Goal: Check status: Check status

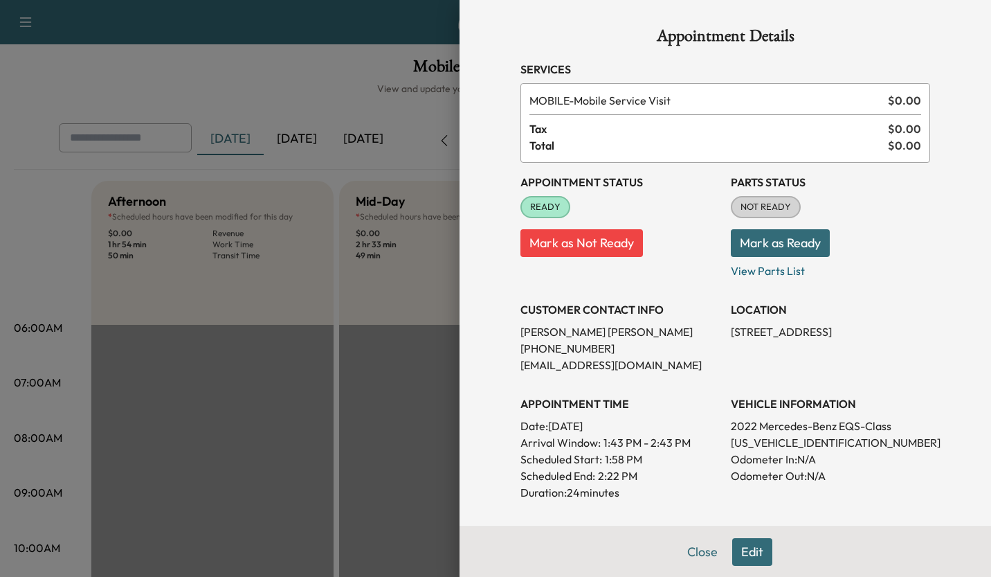
scroll to position [483, 0]
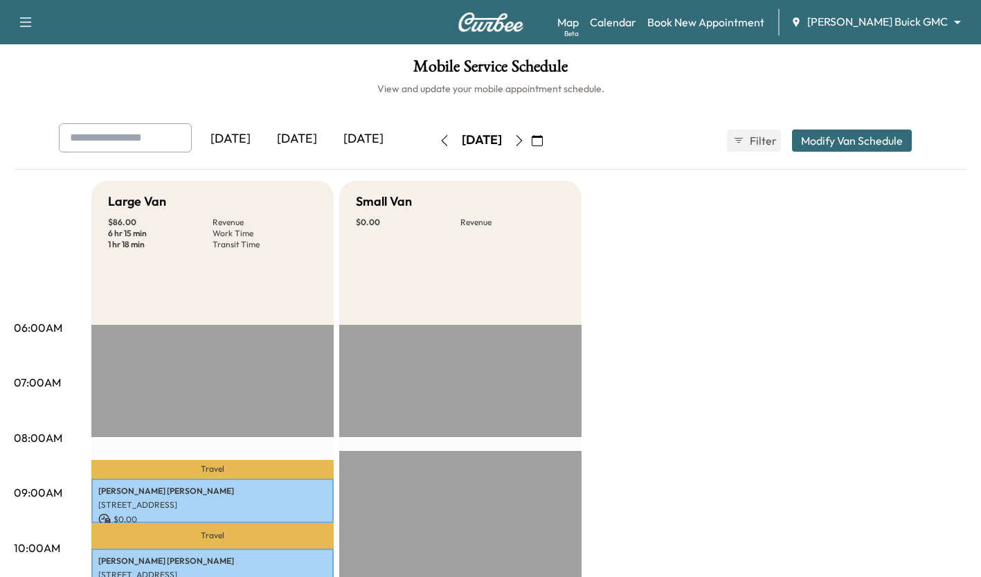
click at [308, 147] on div "[DATE]" at bounding box center [297, 139] width 66 height 32
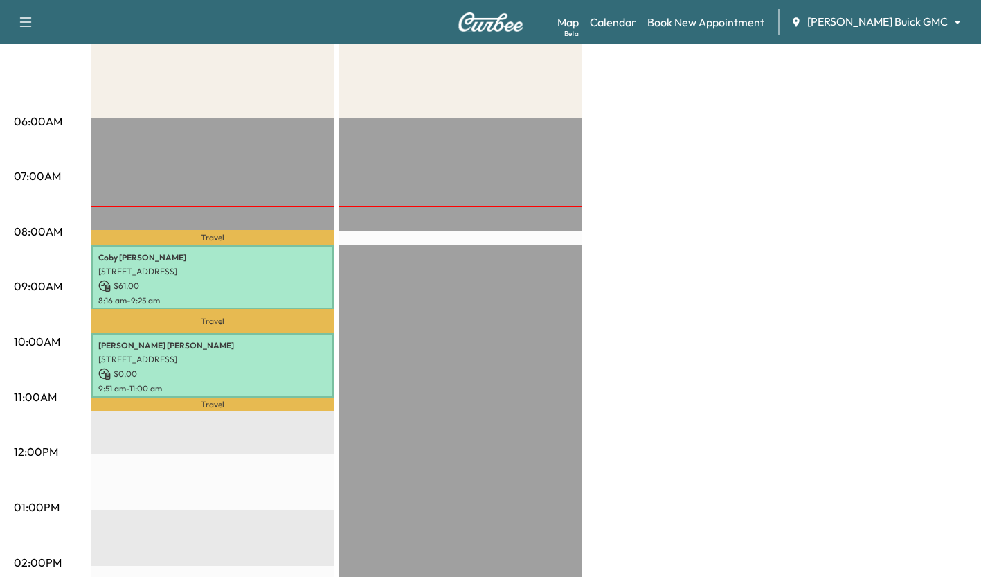
scroll to position [201, 0]
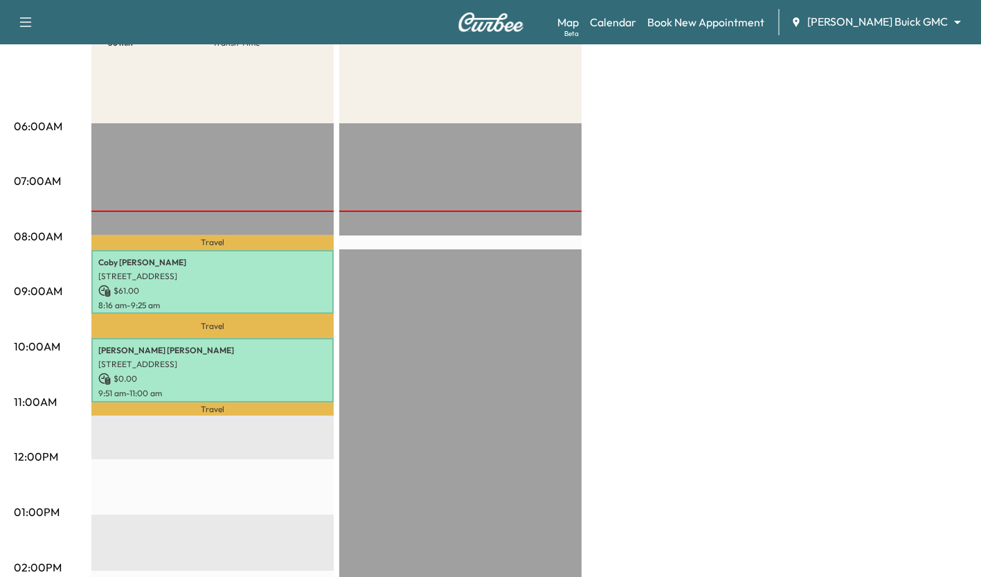
click at [300, 271] on p "[STREET_ADDRESS]" at bounding box center [212, 276] width 228 height 11
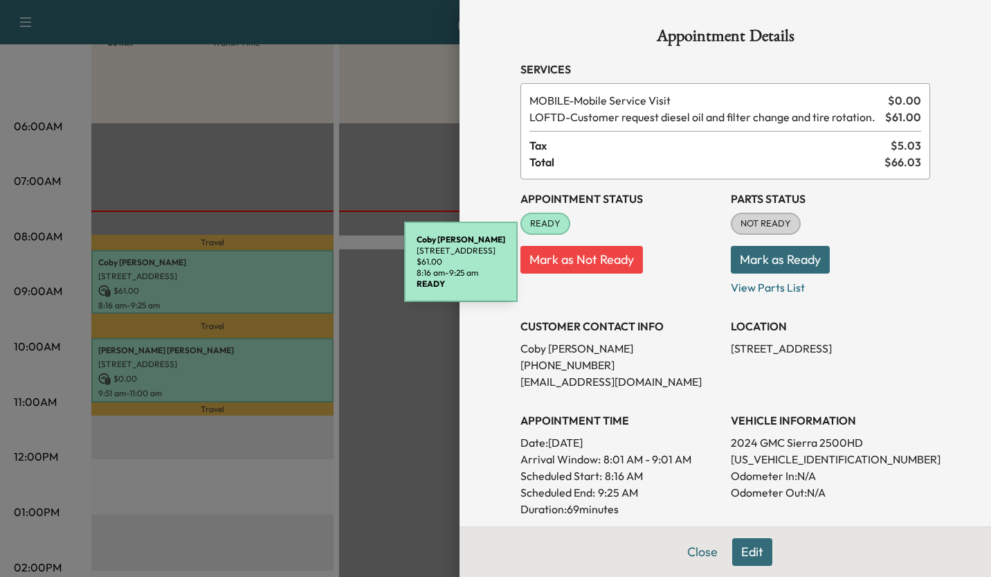
click at [284, 463] on div at bounding box center [495, 288] width 991 height 577
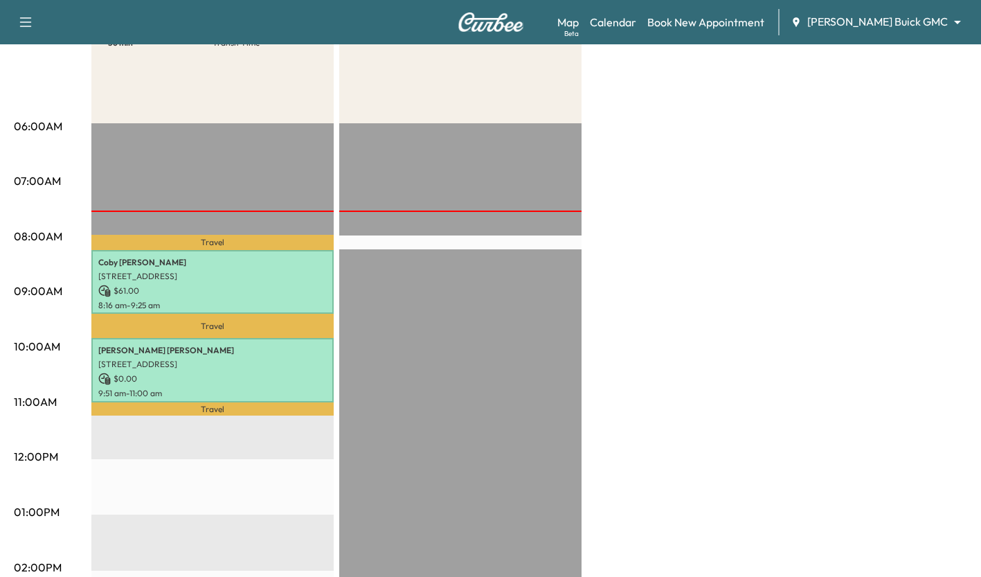
click at [298, 372] on p "$ 0.00" at bounding box center [212, 378] width 228 height 12
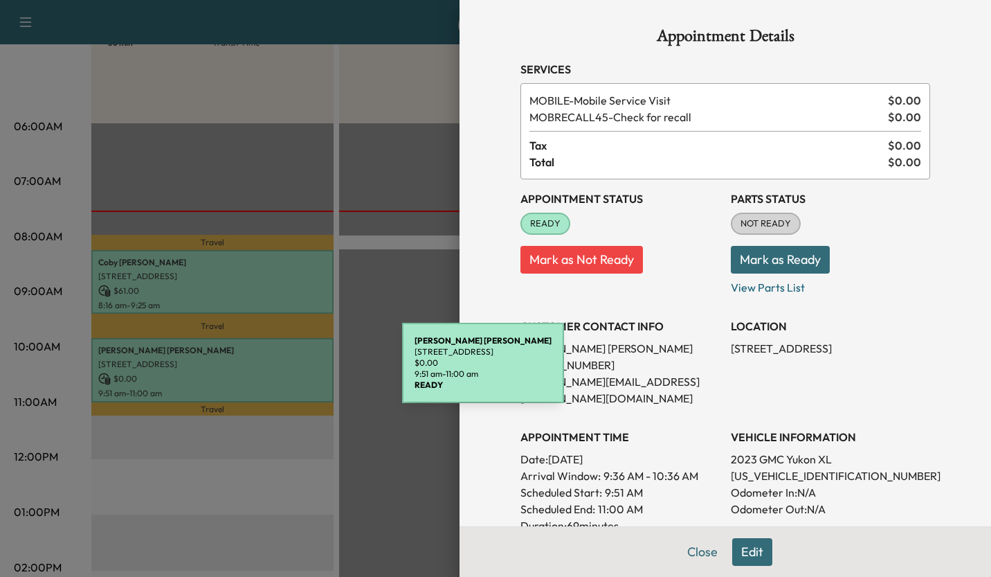
click at [258, 456] on div at bounding box center [495, 288] width 991 height 577
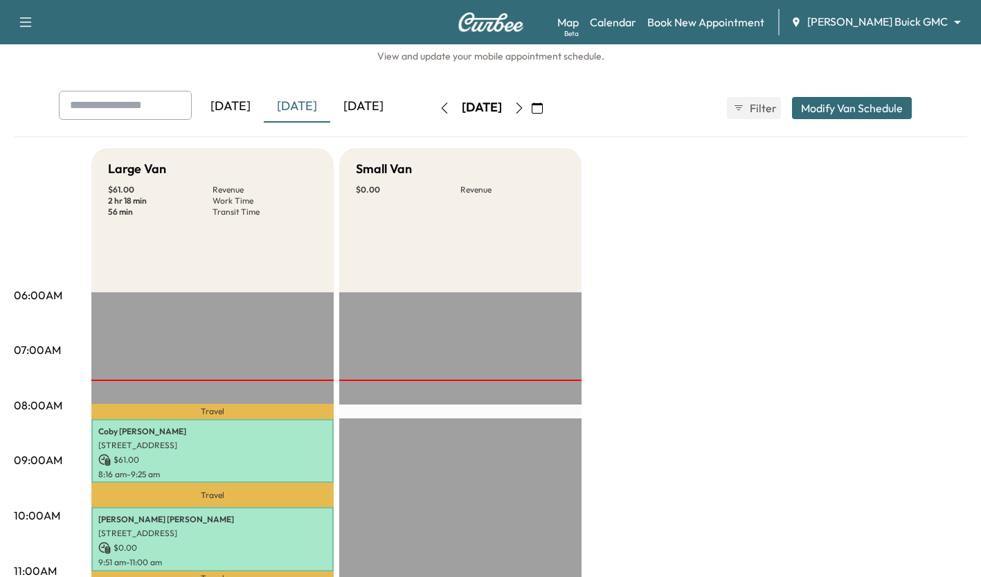
scroll to position [0, 0]
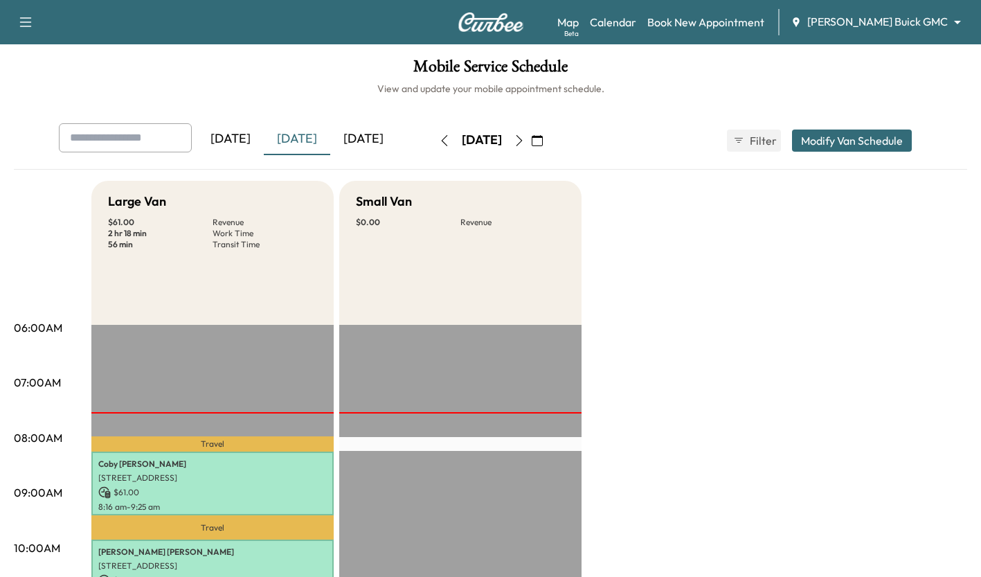
click at [372, 143] on div "[DATE]" at bounding box center [363, 139] width 66 height 32
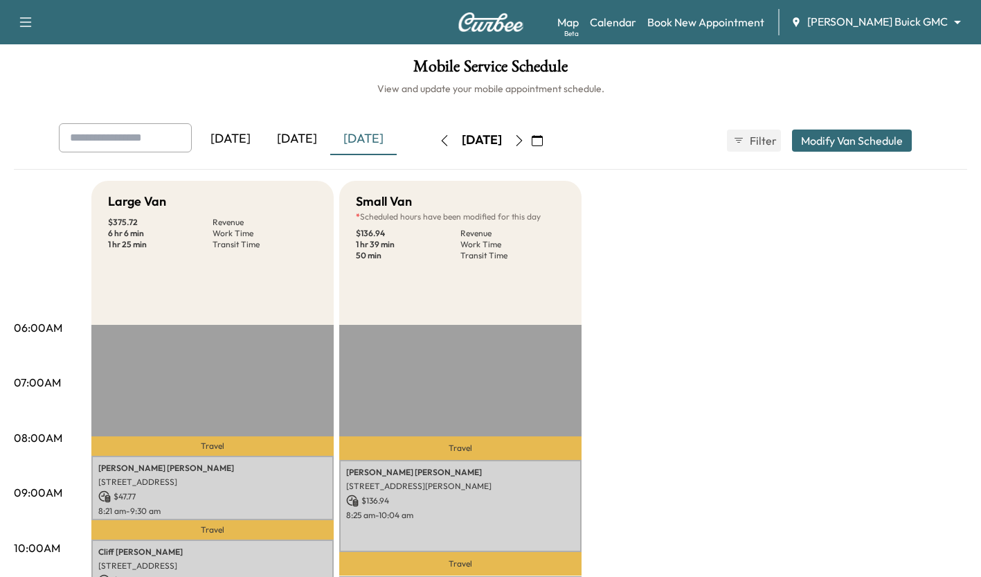
click at [298, 141] on div "[DATE]" at bounding box center [297, 139] width 66 height 32
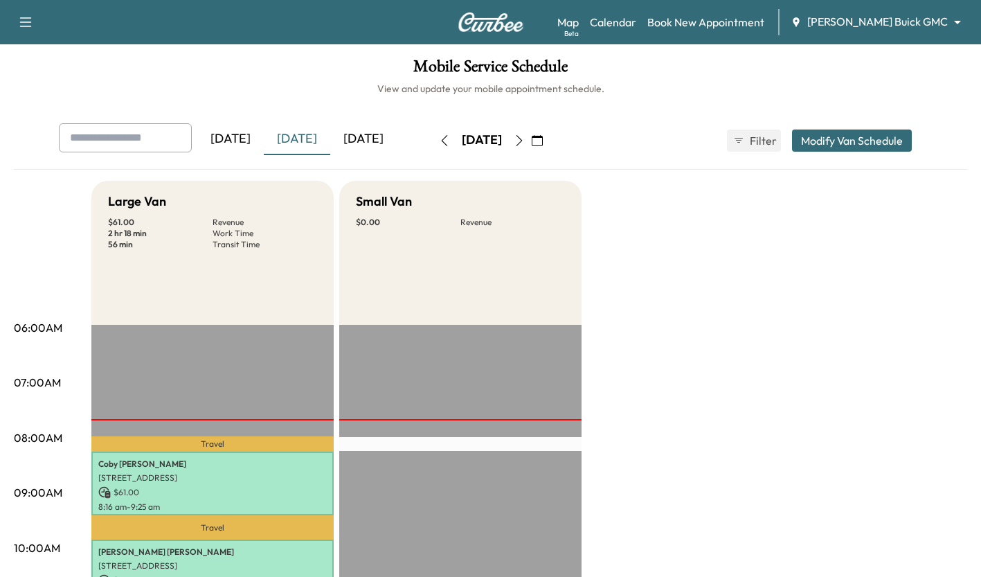
click at [363, 152] on div "[DATE]" at bounding box center [363, 139] width 66 height 32
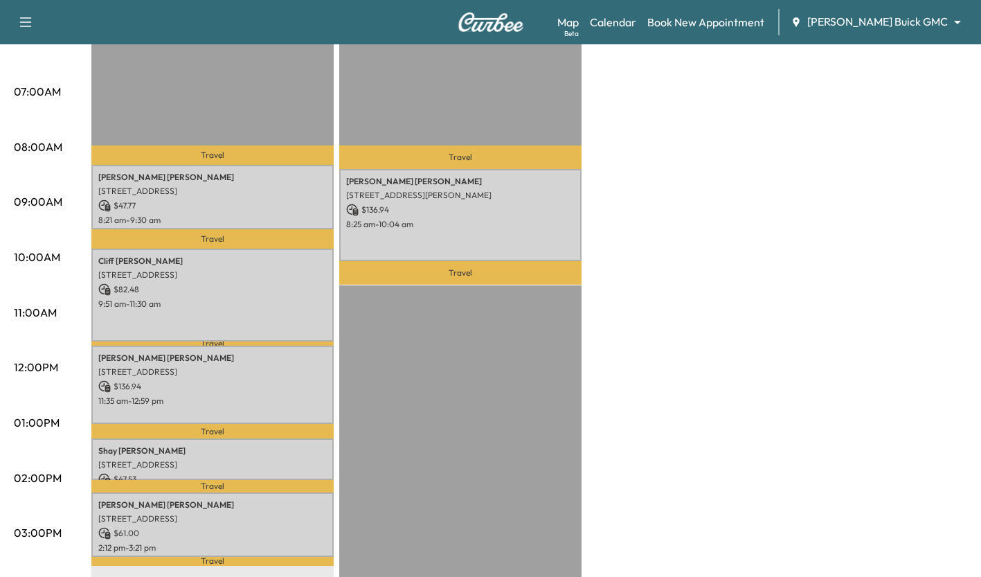
scroll to position [296, 0]
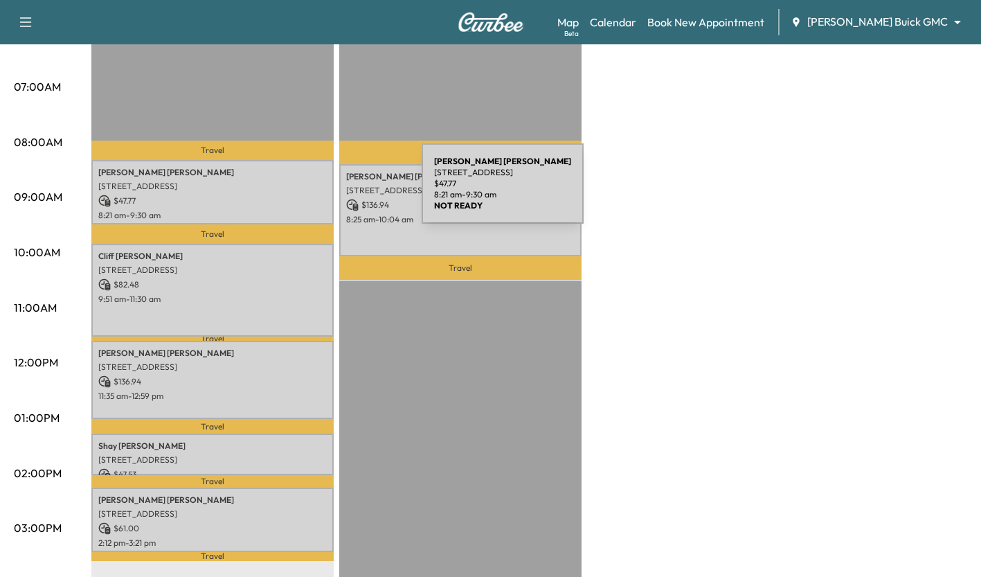
click at [318, 192] on div "[PERSON_NAME] [STREET_ADDRESS] $ 47.77 8:21 am - 9:30 am" at bounding box center [212, 192] width 242 height 64
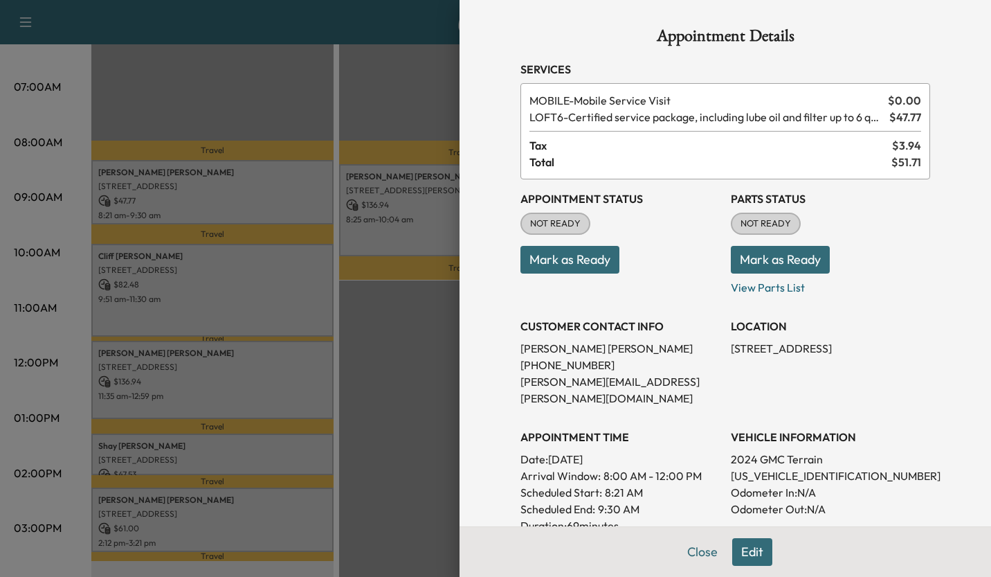
click at [359, 304] on div at bounding box center [495, 288] width 991 height 577
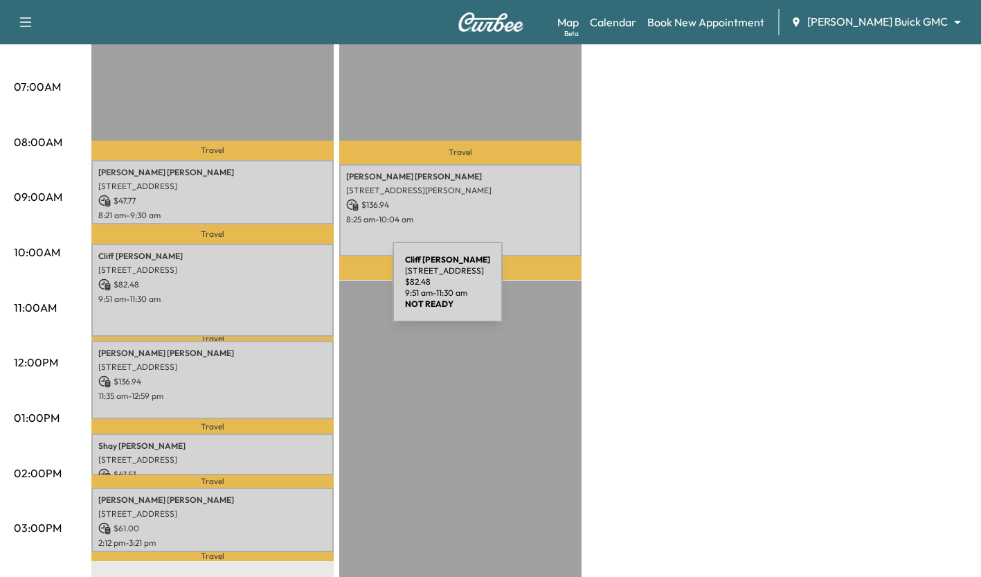
click at [289, 290] on div "[PERSON_NAME] [STREET_ADDRESS] $ 82.48 9:51 am - 11:30 am" at bounding box center [212, 290] width 242 height 92
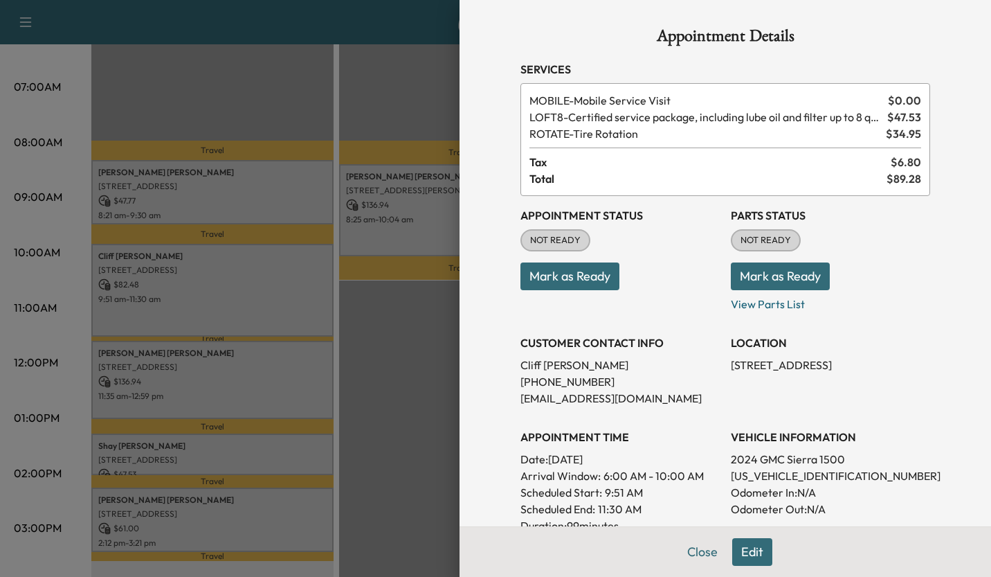
click at [405, 326] on div at bounding box center [495, 288] width 991 height 577
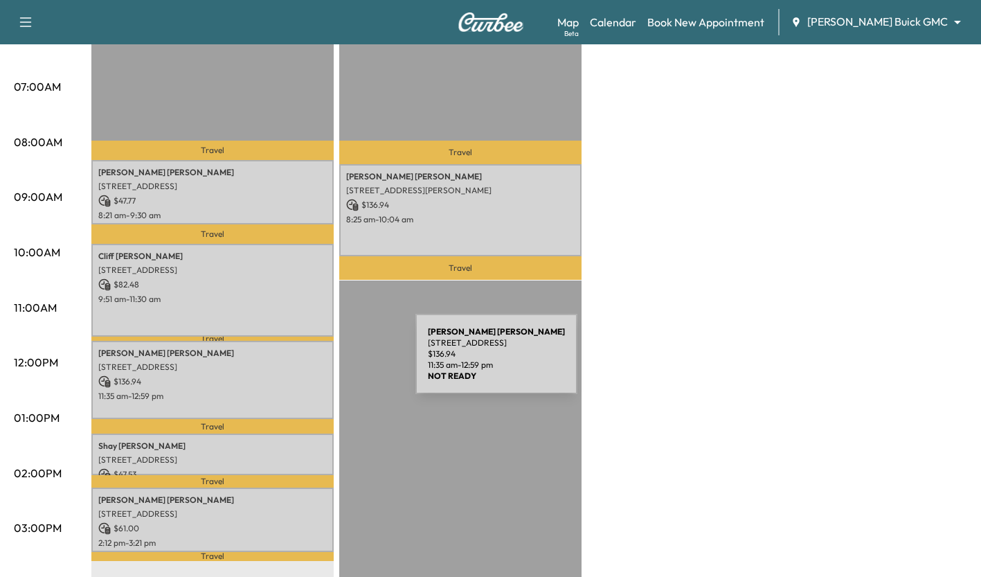
click at [312, 362] on p "[STREET_ADDRESS]" at bounding box center [212, 366] width 228 height 11
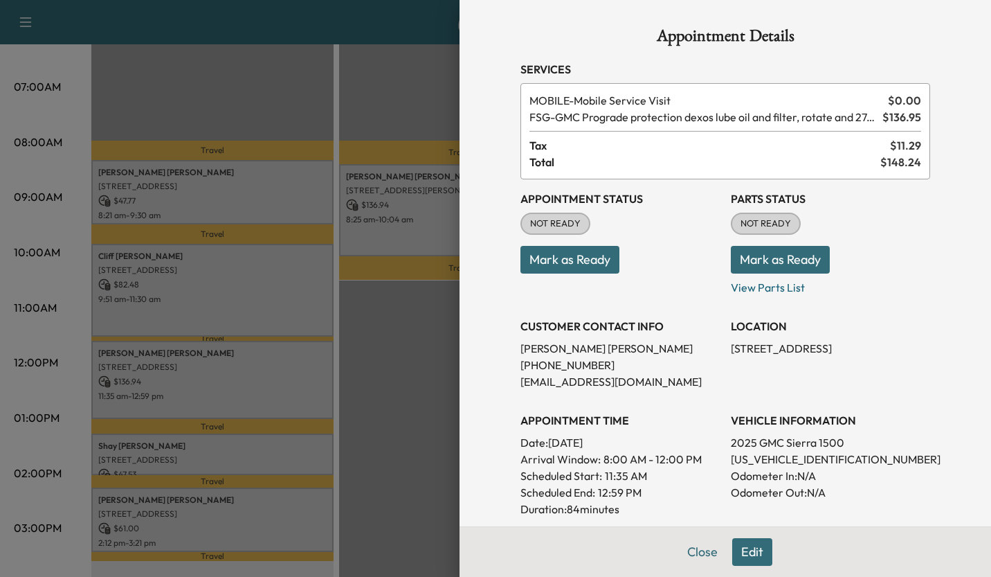
click at [412, 375] on div at bounding box center [495, 288] width 991 height 577
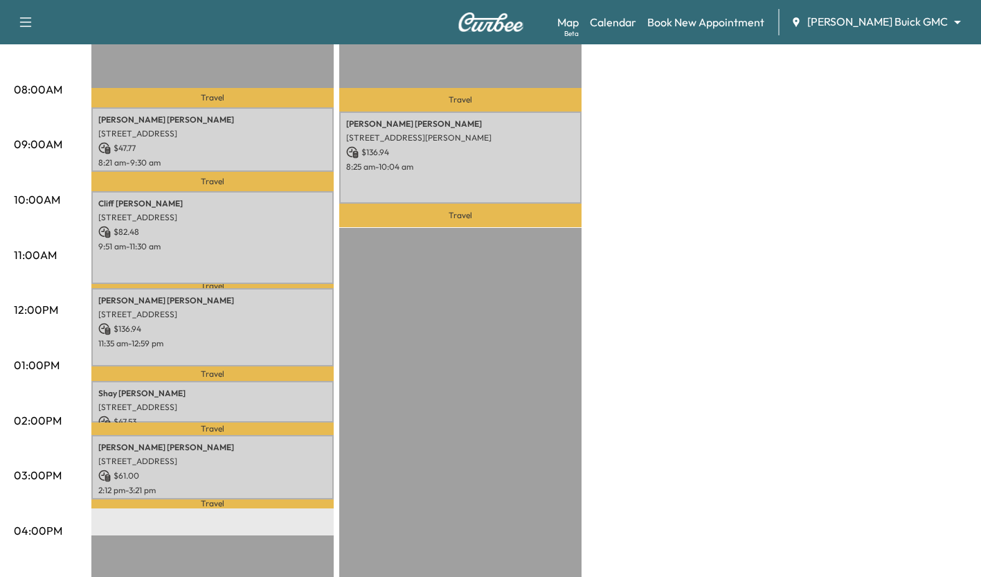
scroll to position [354, 0]
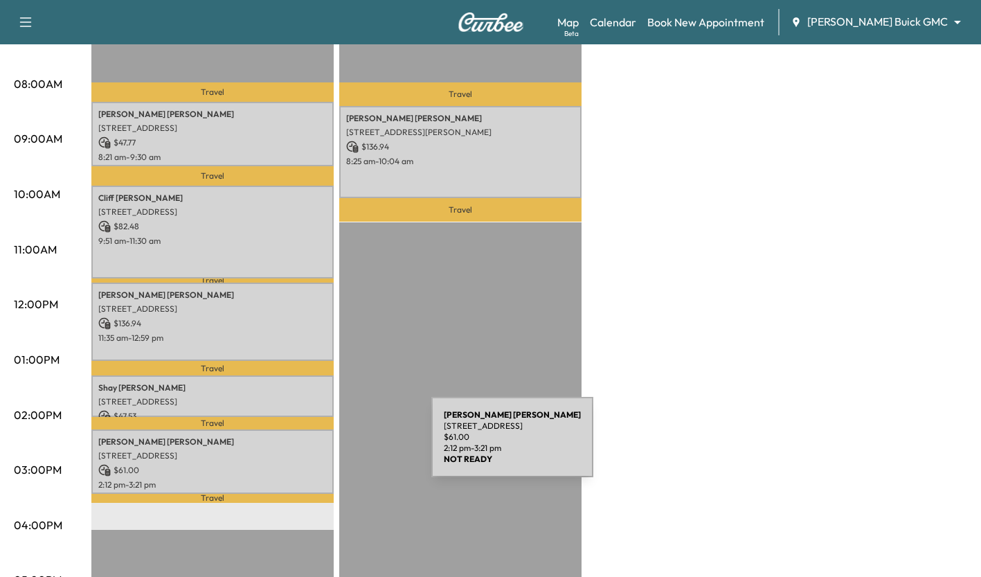
click at [327, 445] on div "[PERSON_NAME] [STREET_ADDRESS] $ 61.00 2:12 pm - 3:21 pm" at bounding box center [212, 461] width 242 height 64
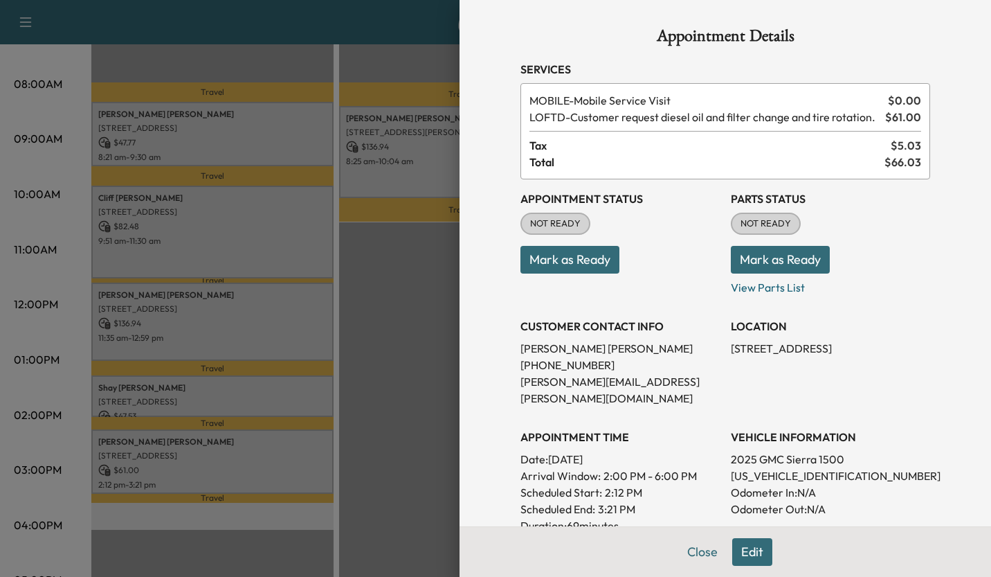
click at [387, 410] on div at bounding box center [495, 288] width 991 height 577
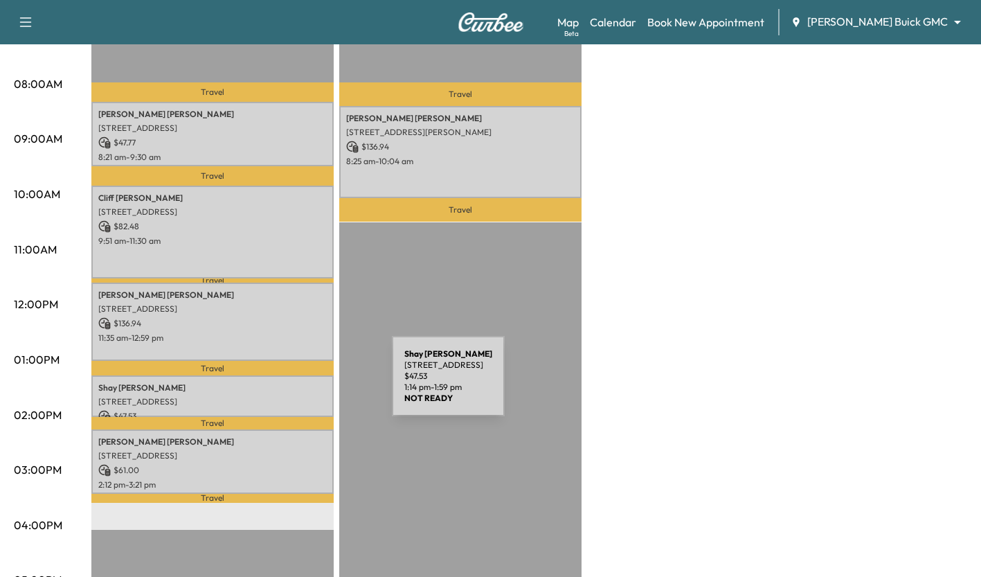
click at [288, 384] on p "[PERSON_NAME]" at bounding box center [212, 387] width 228 height 11
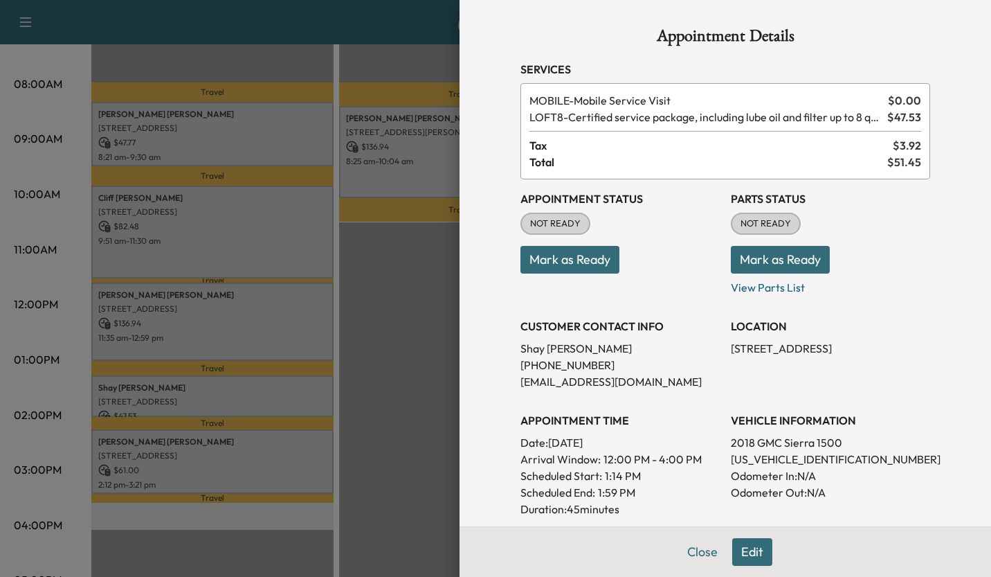
click at [367, 315] on div at bounding box center [495, 288] width 991 height 577
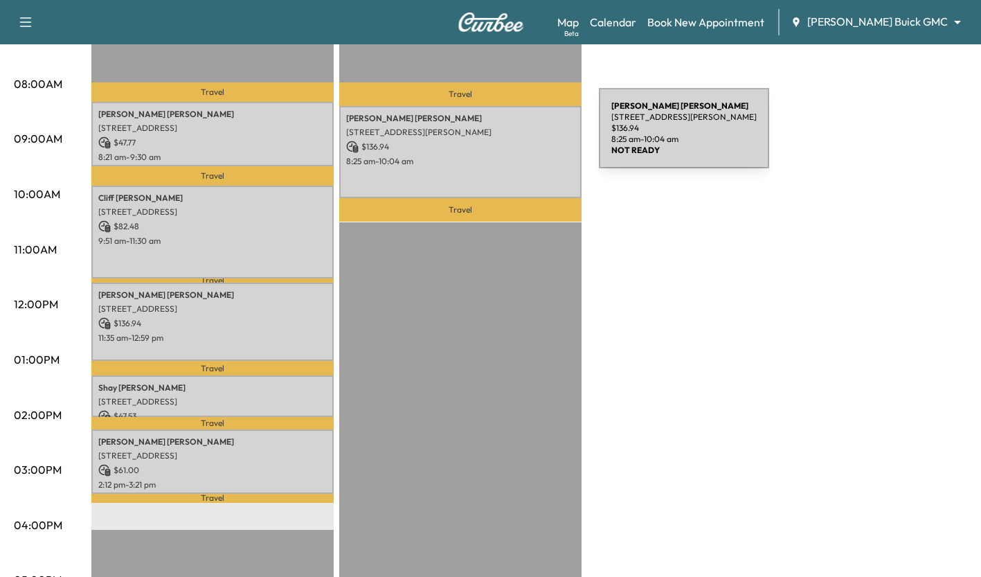
click at [495, 136] on div "[PERSON_NAME] [STREET_ADDRESS][PERSON_NAME] $ 136.94 8:25 am - 10:04 am" at bounding box center [460, 152] width 242 height 92
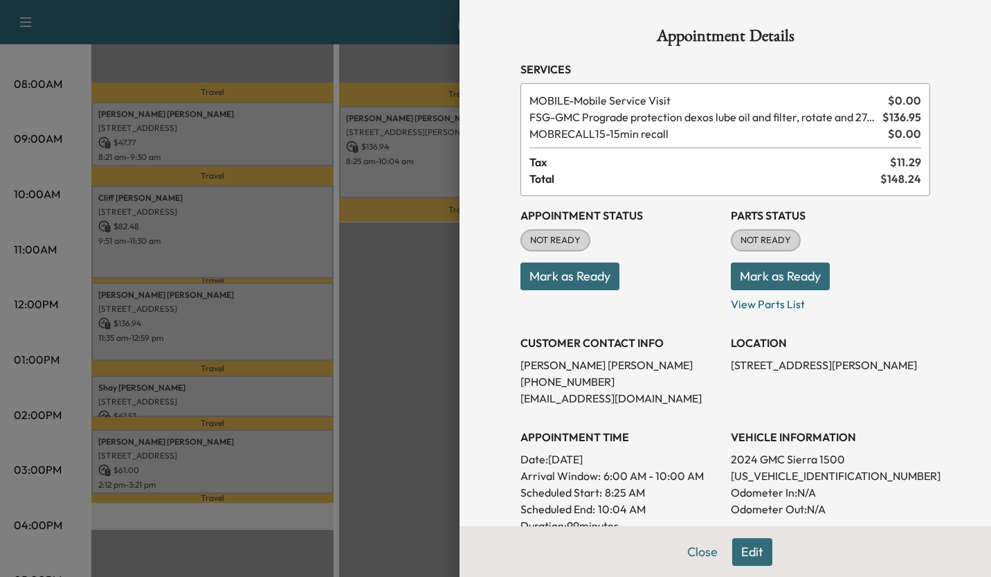
click at [405, 327] on div at bounding box center [495, 288] width 991 height 577
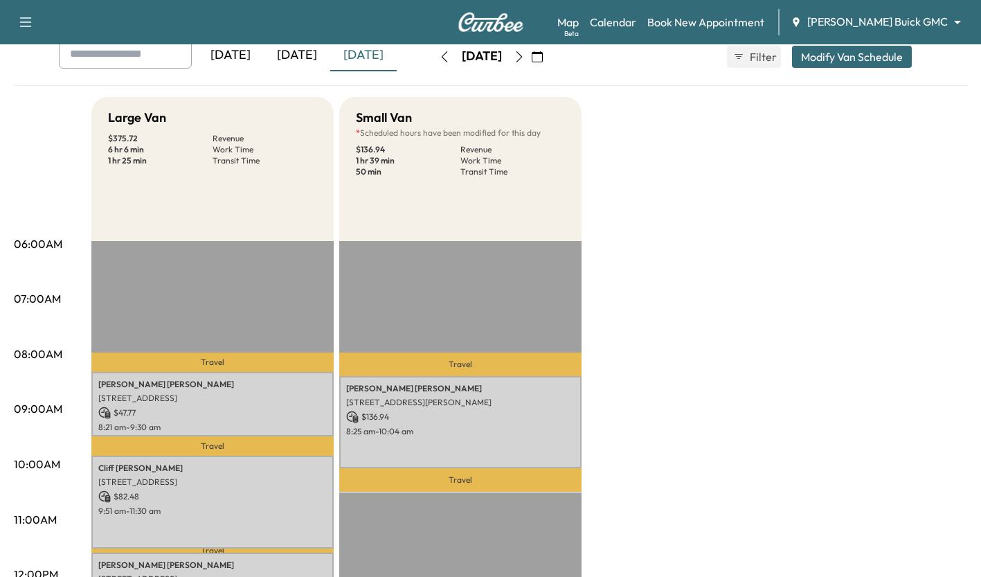
scroll to position [0, 0]
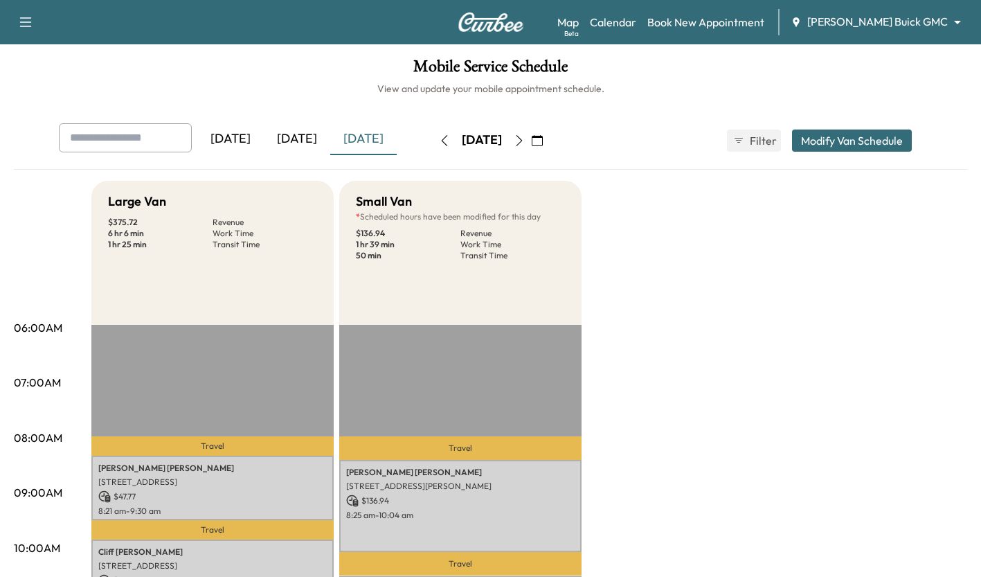
click at [307, 142] on div "[DATE]" at bounding box center [297, 139] width 66 height 32
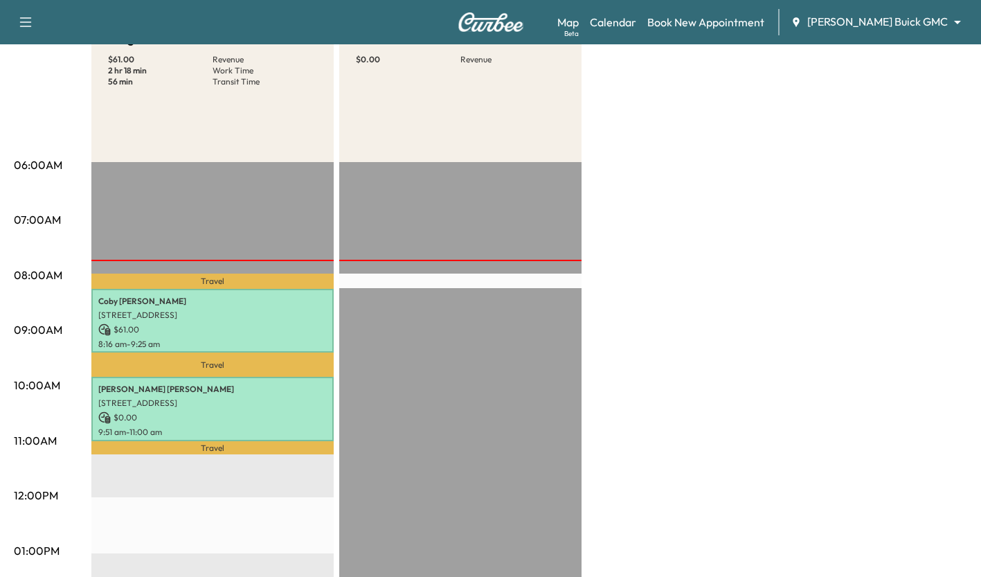
scroll to position [162, 0]
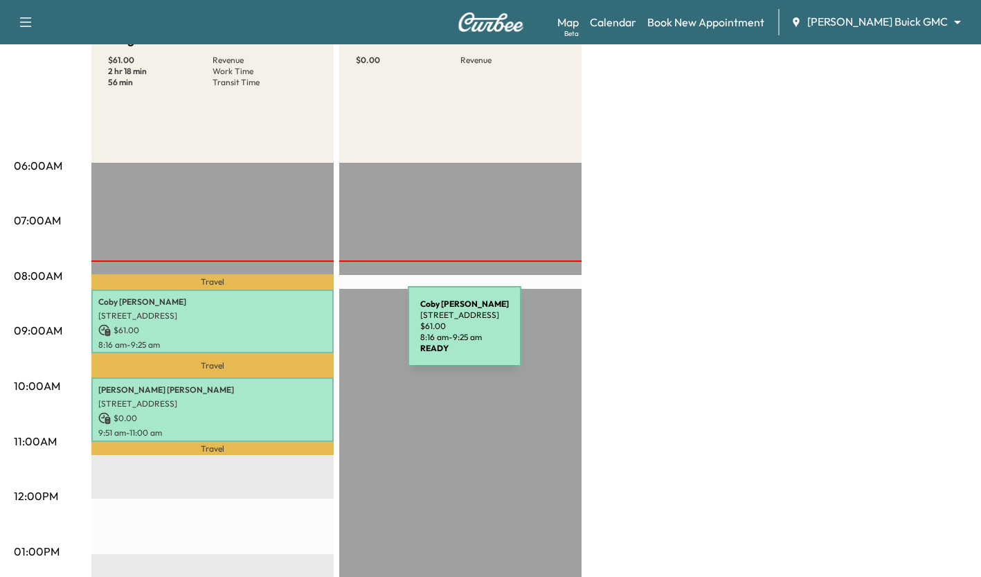
click at [304, 334] on p "$ 61.00" at bounding box center [212, 330] width 228 height 12
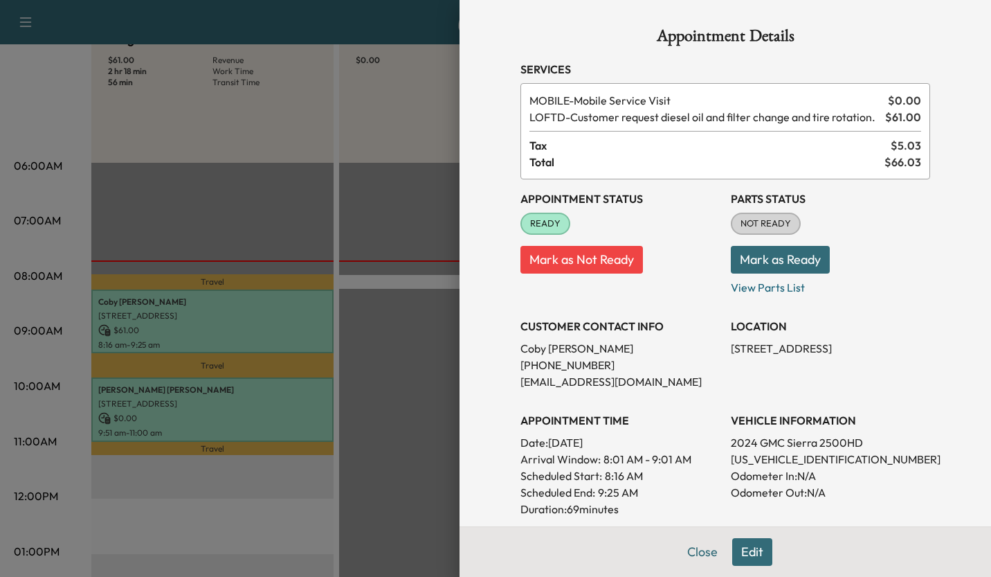
click at [307, 415] on div at bounding box center [495, 288] width 991 height 577
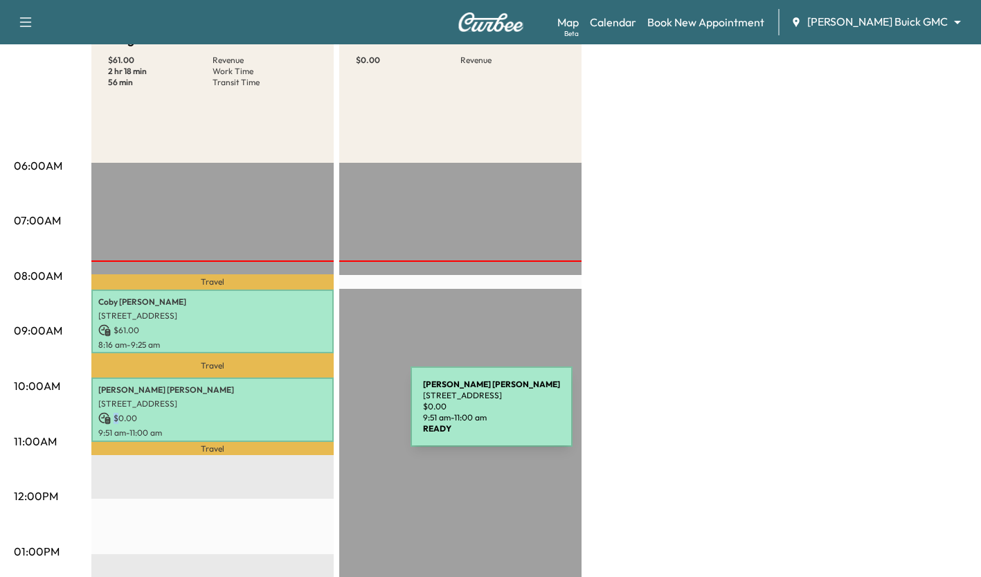
click at [307, 415] on p "$ 0.00" at bounding box center [212, 418] width 228 height 12
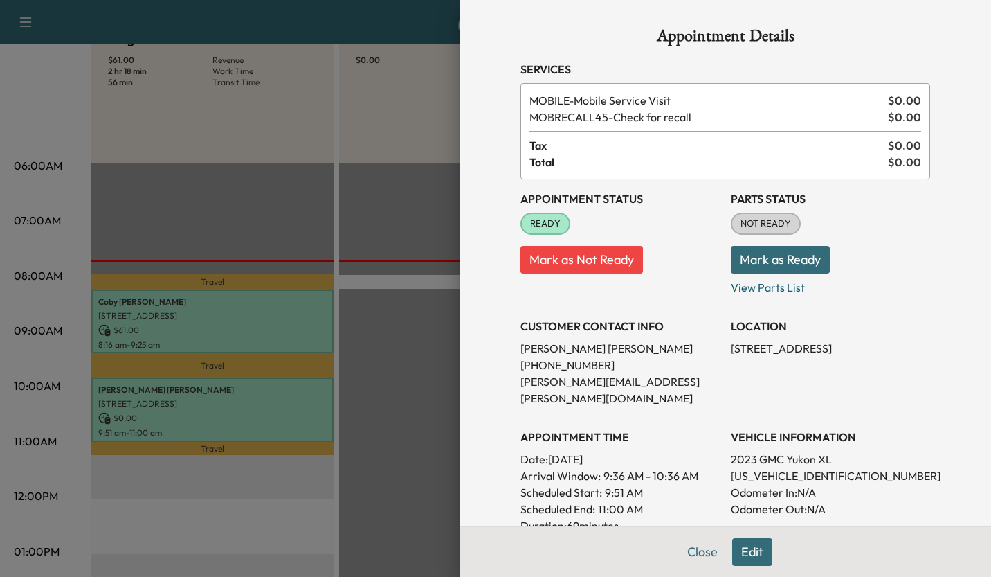
drag, startPoint x: 307, startPoint y: 415, endPoint x: 393, endPoint y: 400, distance: 87.8
click at [393, 400] on div at bounding box center [495, 288] width 991 height 577
